Goal: Navigation & Orientation: Find specific page/section

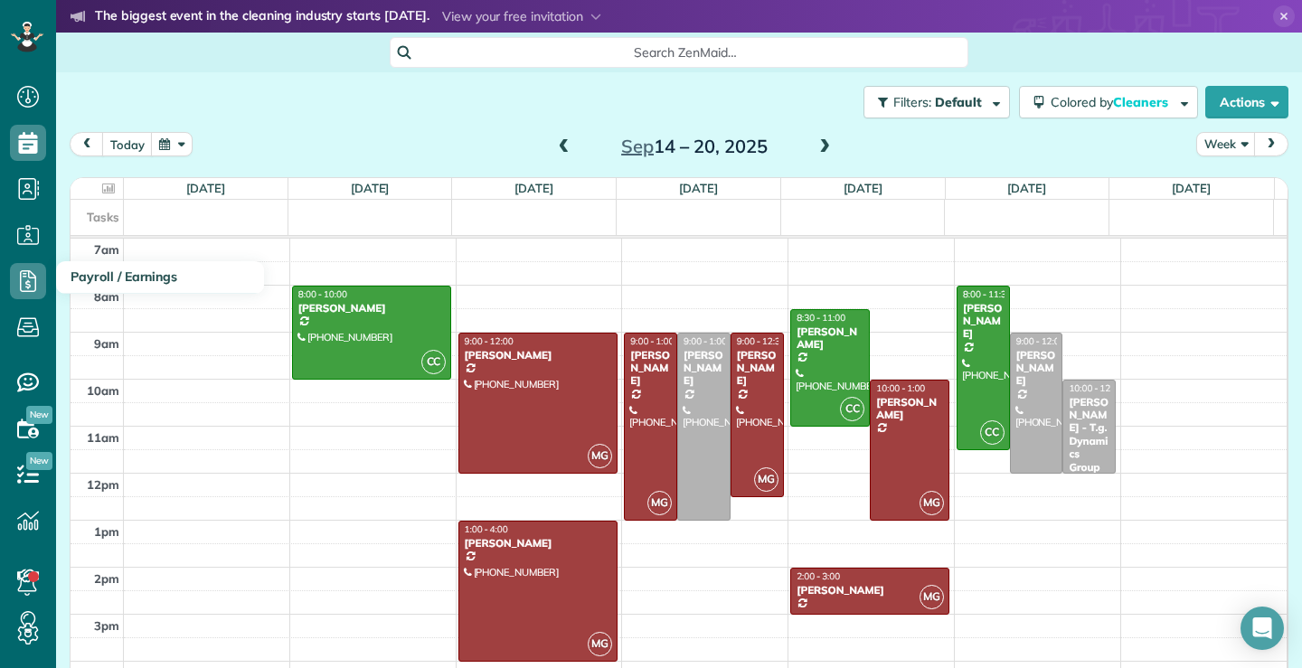
scroll to position [8, 8]
click at [27, 290] on icon at bounding box center [28, 281] width 36 height 36
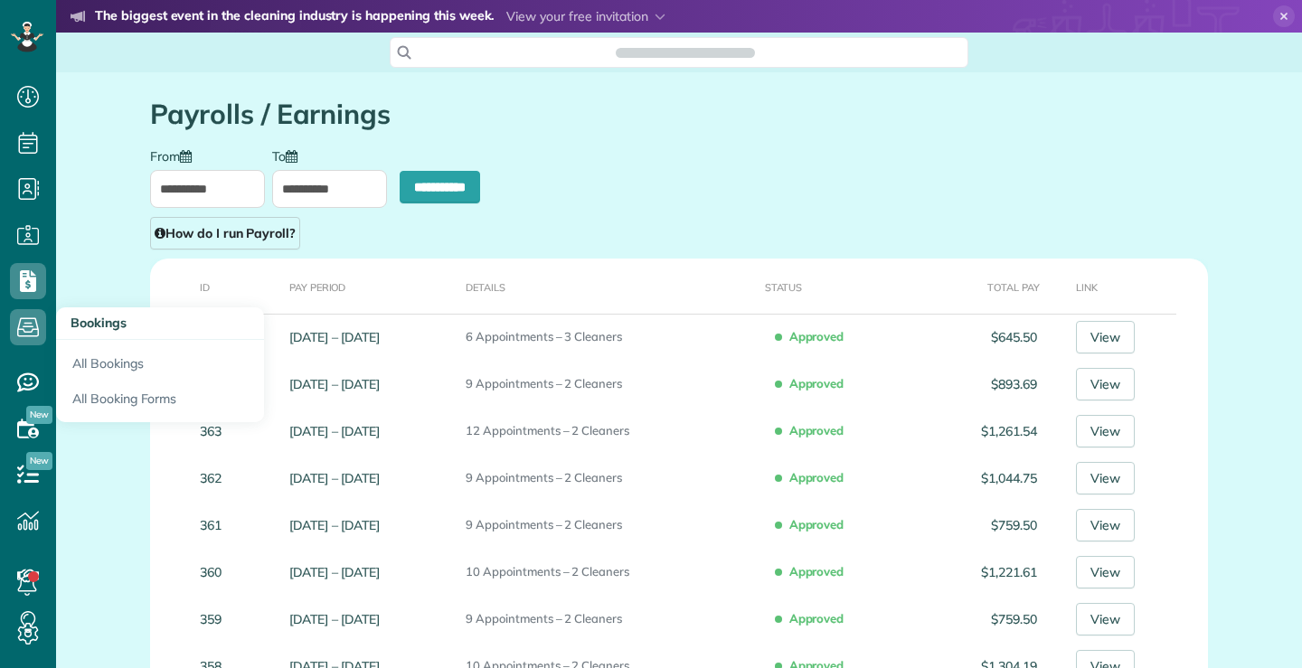
type input "**********"
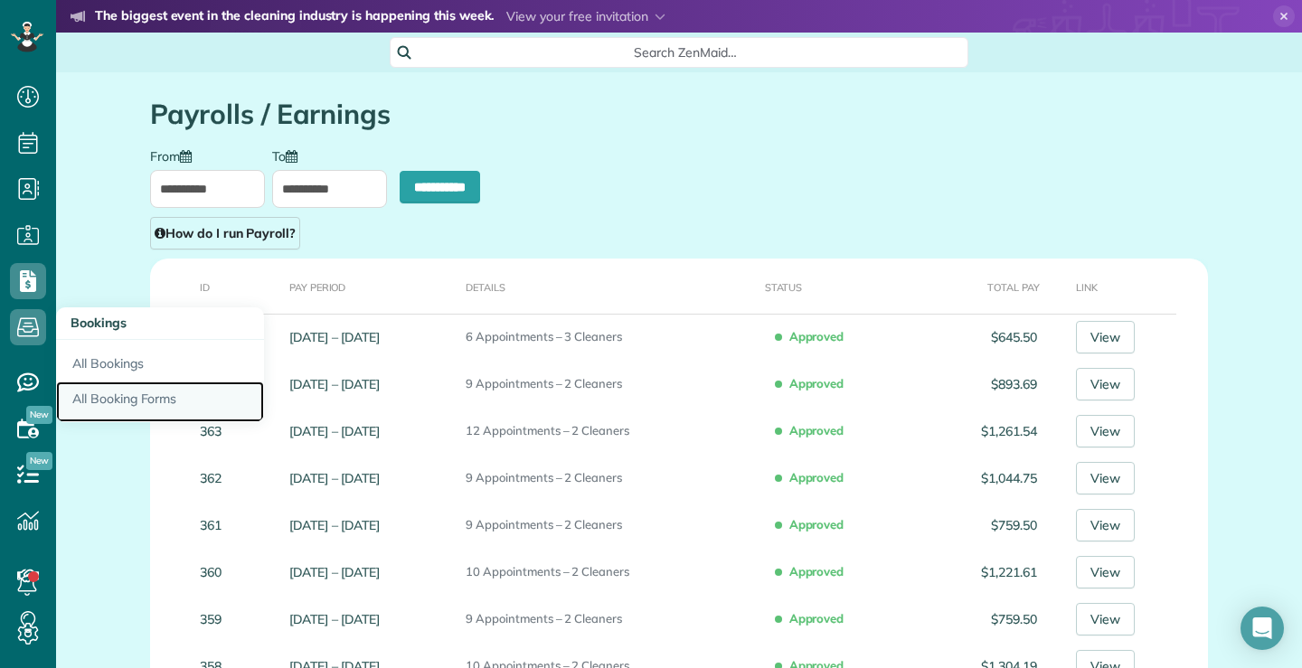
click at [129, 402] on link "All Booking Forms" at bounding box center [160, 403] width 208 height 42
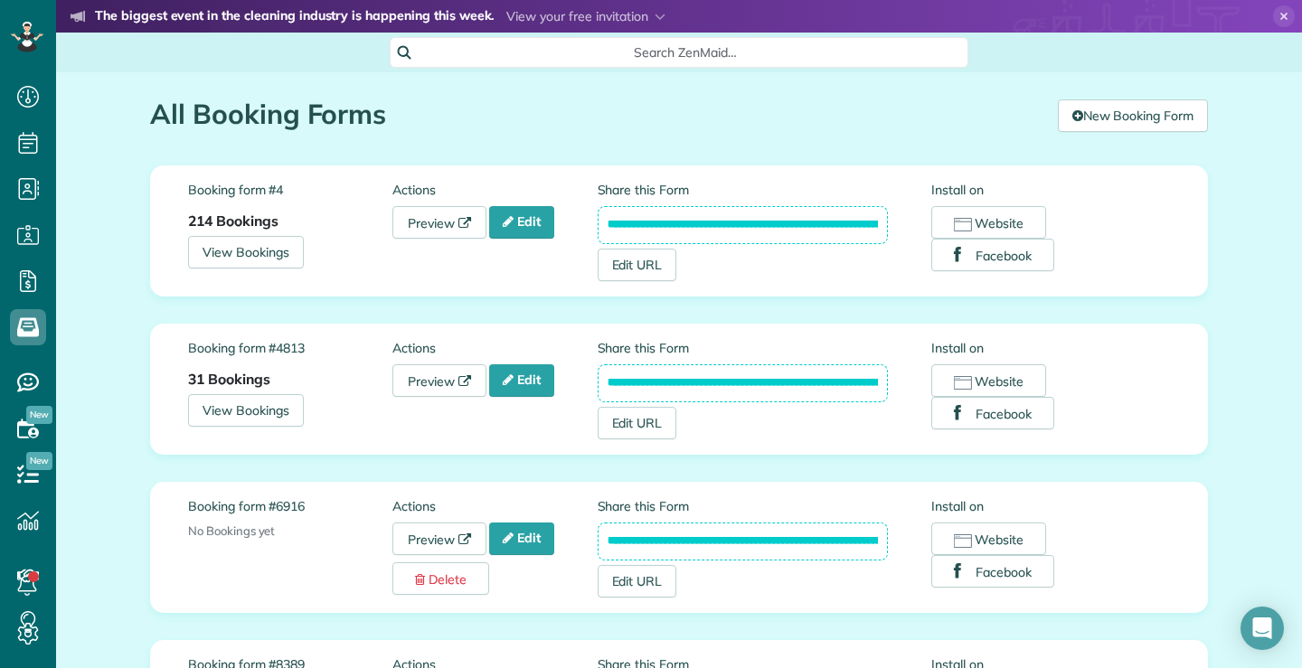
scroll to position [0, 201]
drag, startPoint x: 596, startPoint y: 382, endPoint x: 929, endPoint y: 404, distance: 333.5
click at [929, 404] on div "**********" at bounding box center [884, 389] width 573 height 100
drag, startPoint x: 697, startPoint y: 378, endPoint x: 657, endPoint y: 384, distance: 40.3
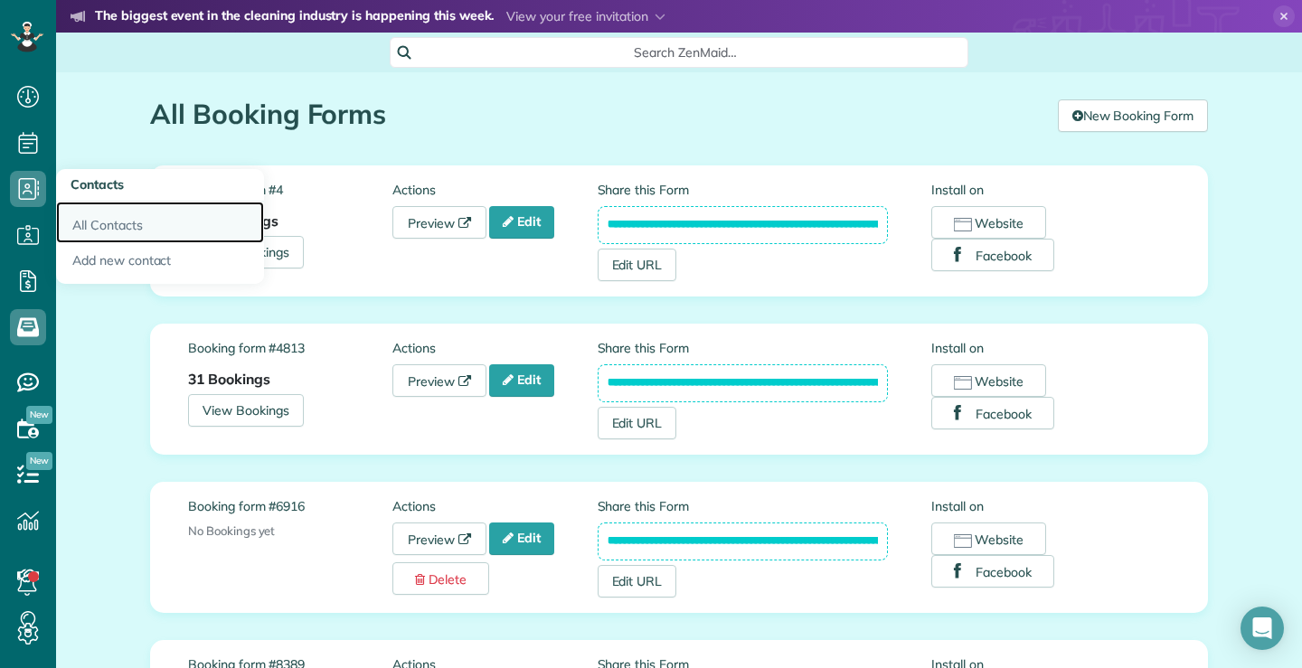
click at [115, 223] on link "All Contacts" at bounding box center [160, 223] width 208 height 42
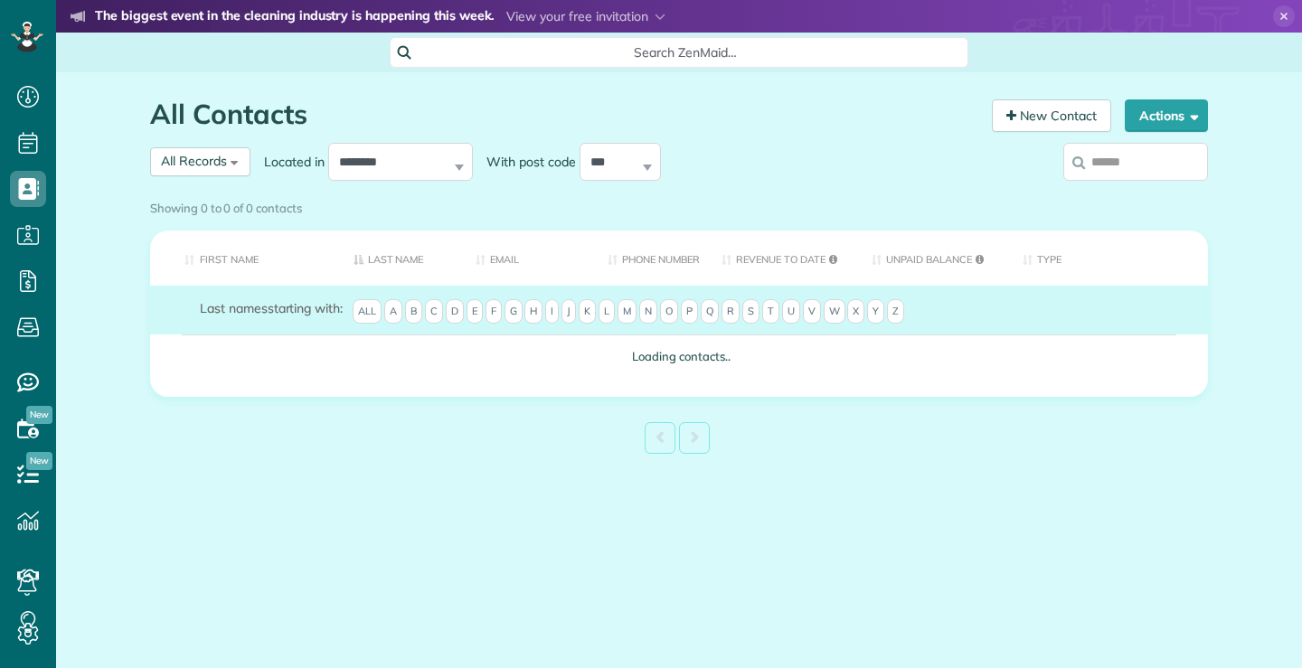
scroll to position [8, 8]
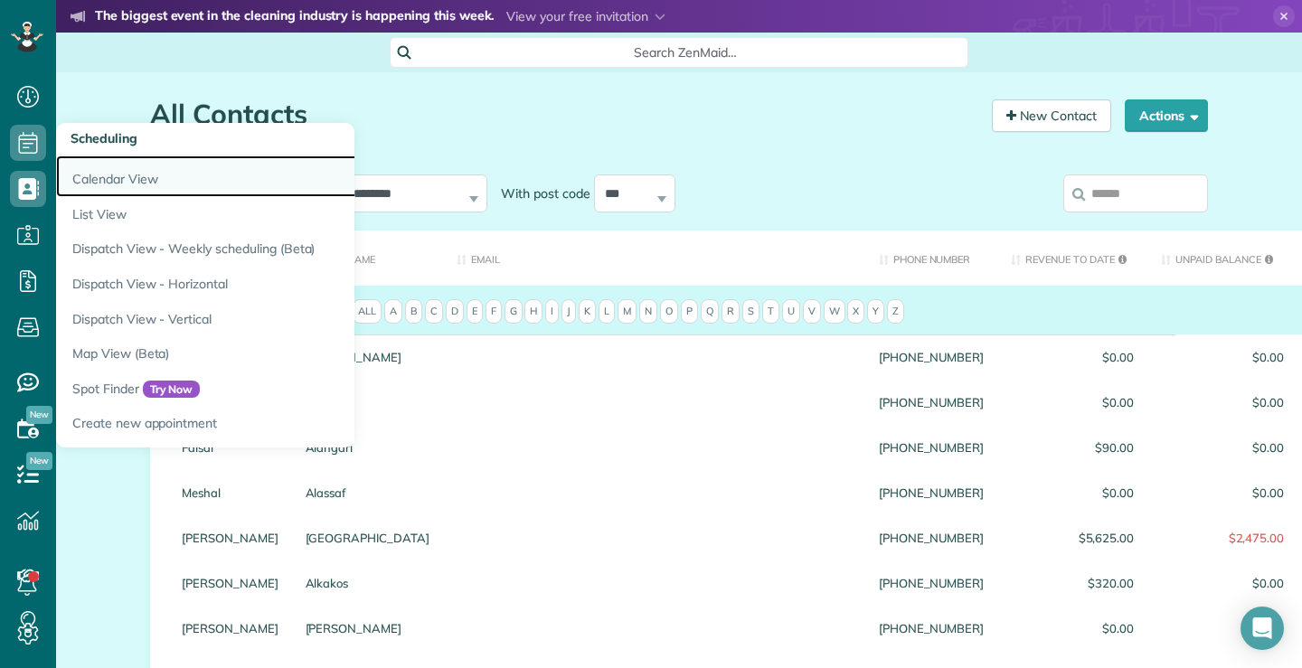
click at [100, 178] on link "Calendar View" at bounding box center [282, 177] width 452 height 42
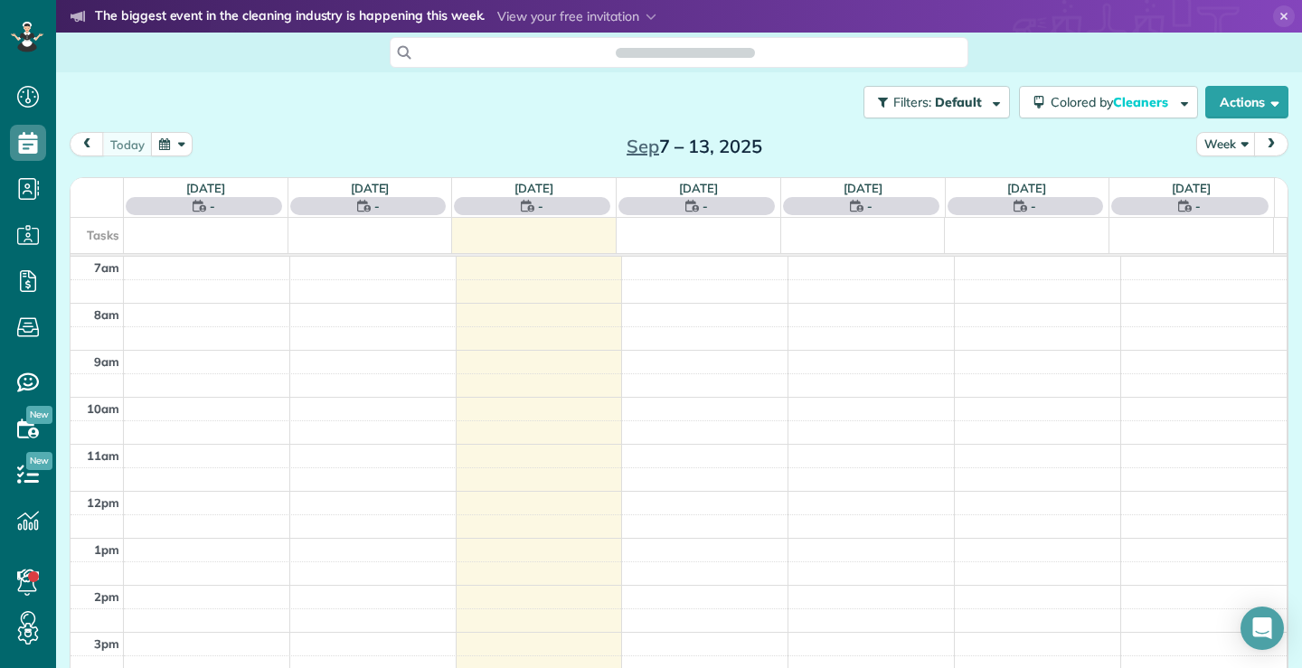
scroll to position [8, 8]
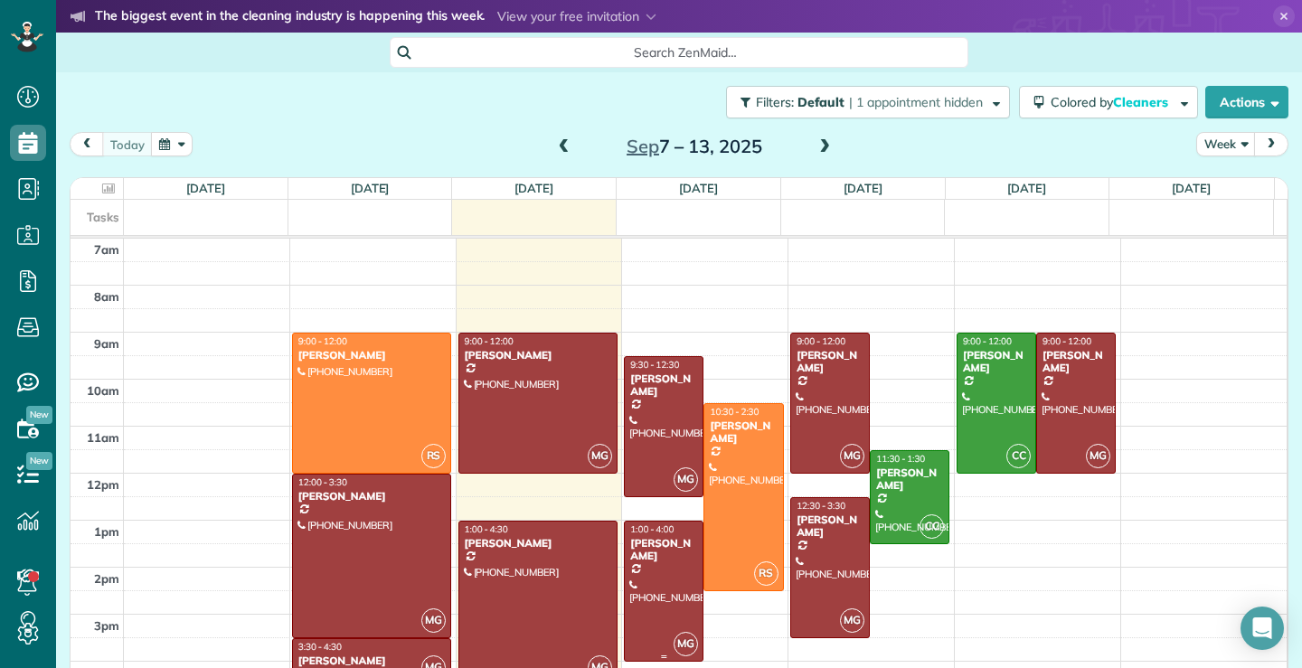
click at [638, 609] on div at bounding box center [664, 591] width 78 height 139
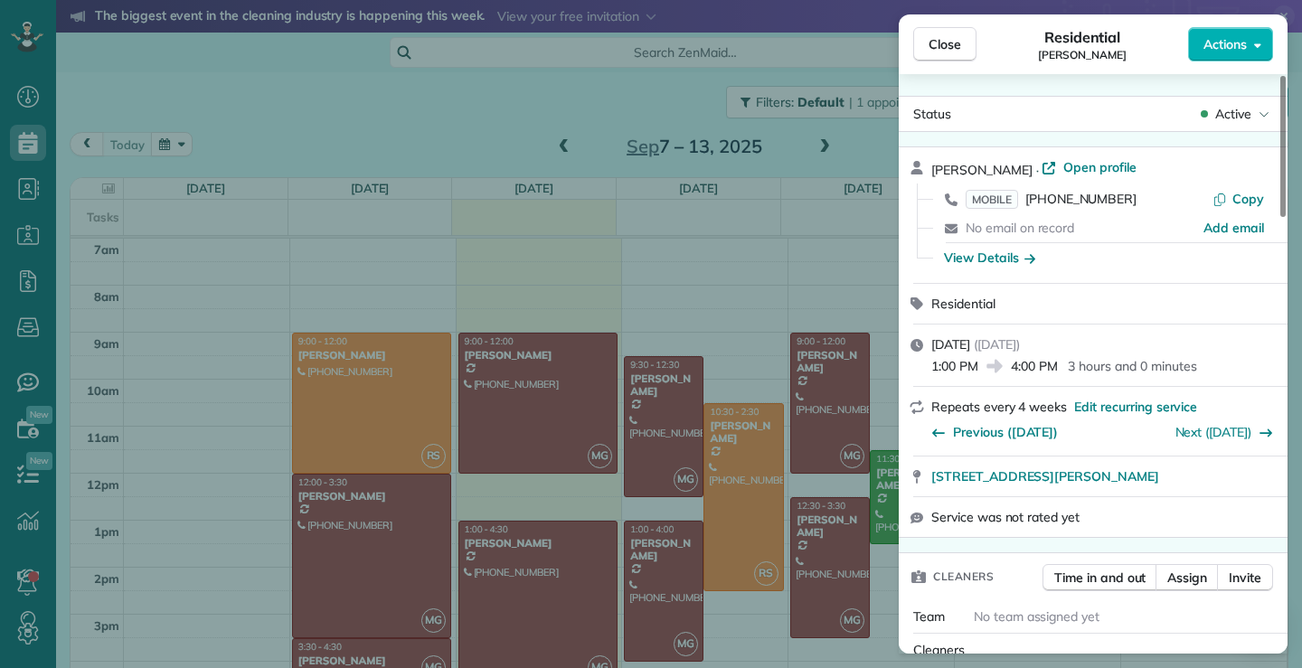
click at [813, 589] on div "Close Residential Linda Berger Actions Status Active Linda Berger · Open profil…" at bounding box center [651, 334] width 1302 height 668
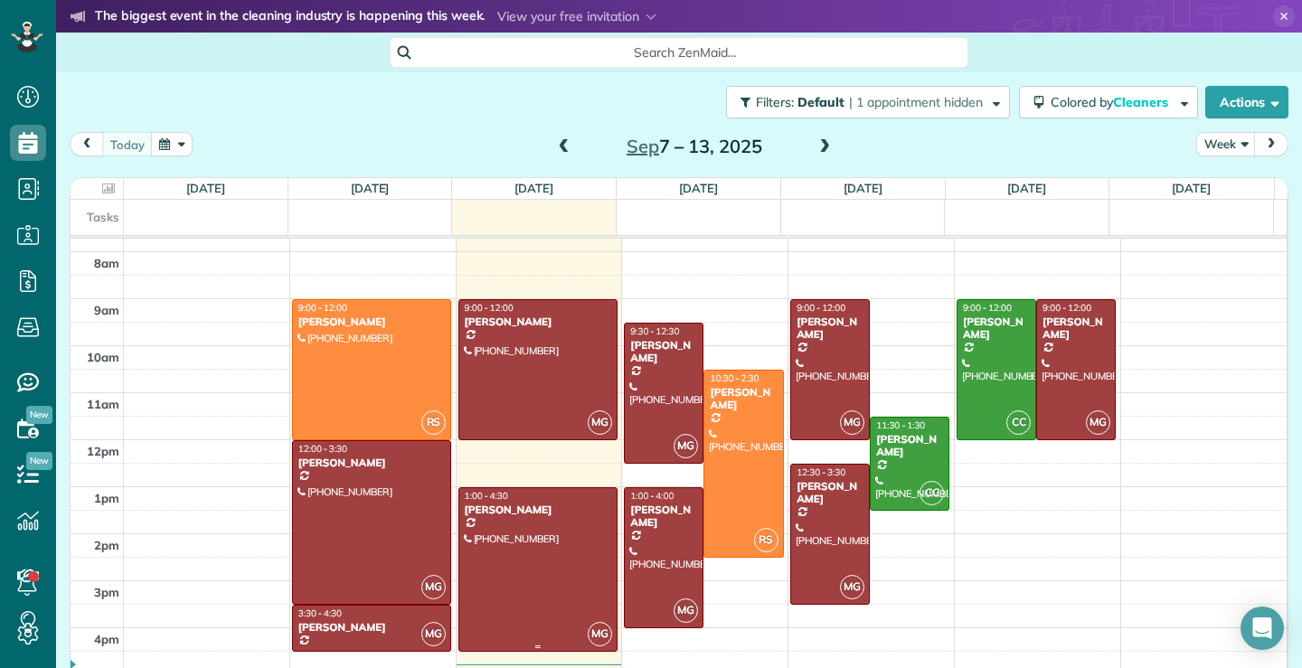
scroll to position [49, 0]
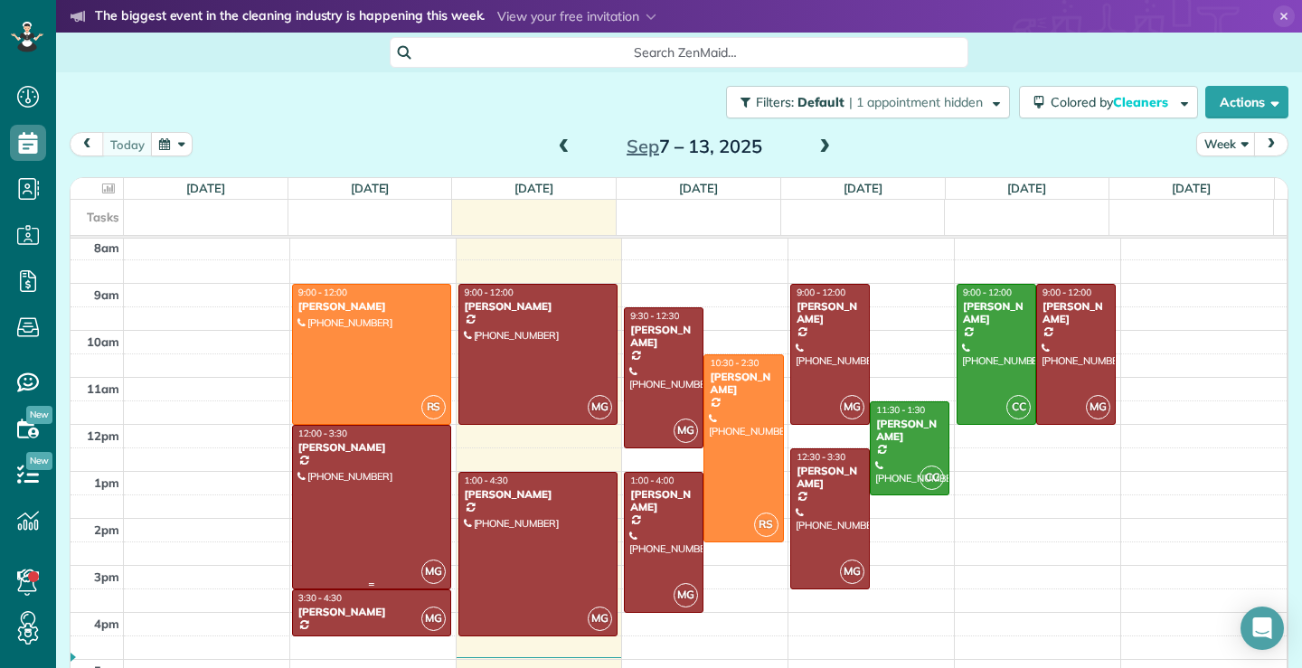
click at [377, 496] on div at bounding box center [371, 507] width 157 height 163
